Goal: Navigation & Orientation: Find specific page/section

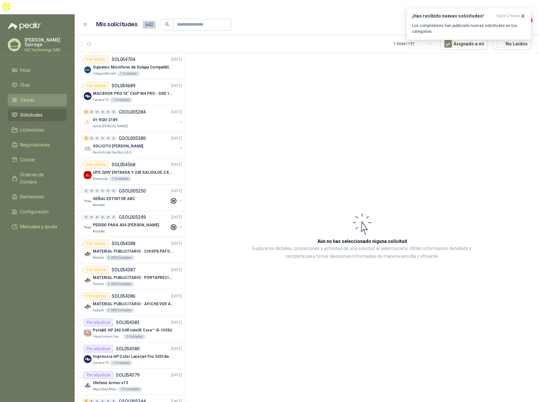
click at [28, 96] on span "Tareas" at bounding box center [27, 99] width 14 height 7
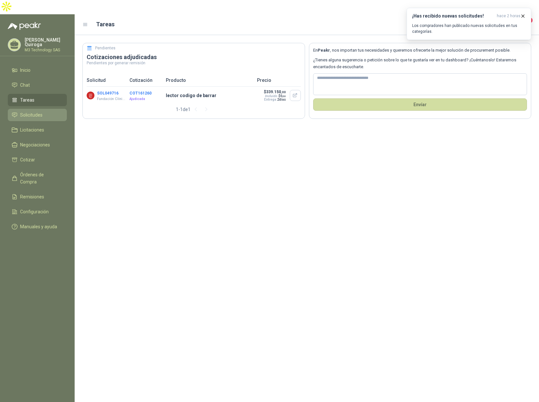
click at [29, 111] on span "Solicitudes" at bounding box center [31, 114] width 22 height 7
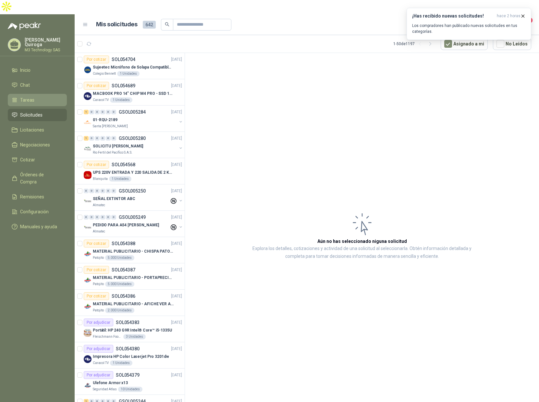
click at [33, 96] on span "Tareas" at bounding box center [27, 99] width 14 height 7
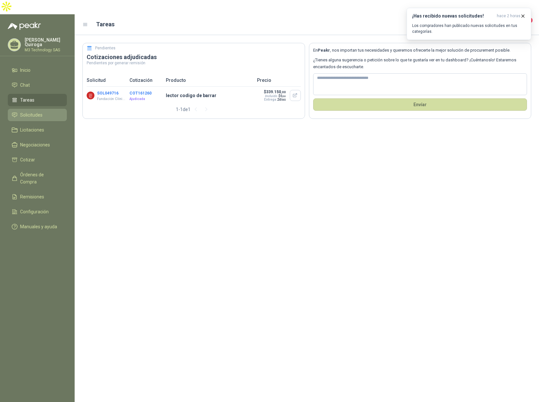
click at [30, 109] on link "Solicitudes" at bounding box center [37, 115] width 59 height 12
